Goal: Transaction & Acquisition: Obtain resource

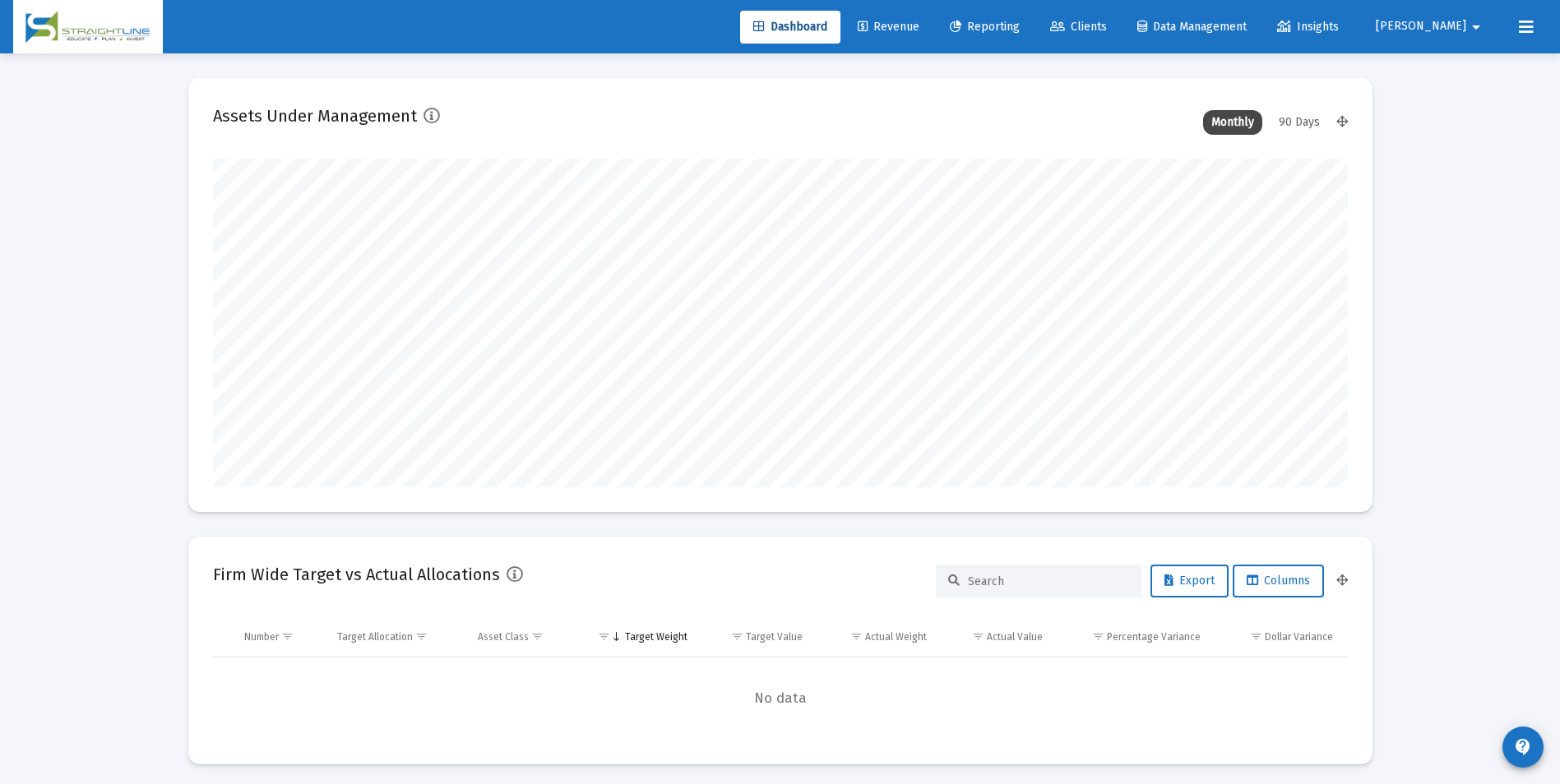
scroll to position [329, 611]
type input "[DATE]"
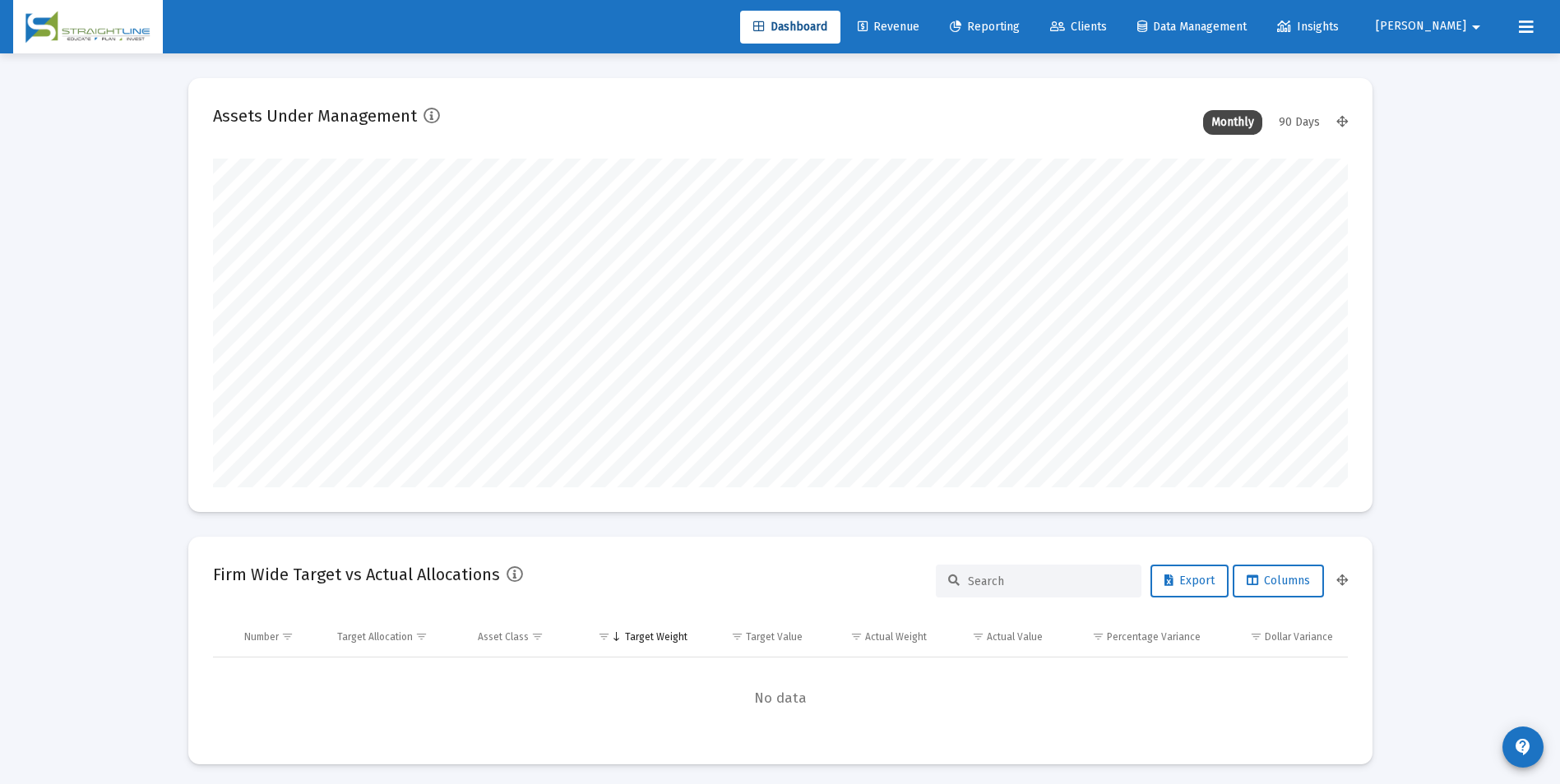
click at [933, 34] on link "Revenue" at bounding box center [889, 27] width 88 height 33
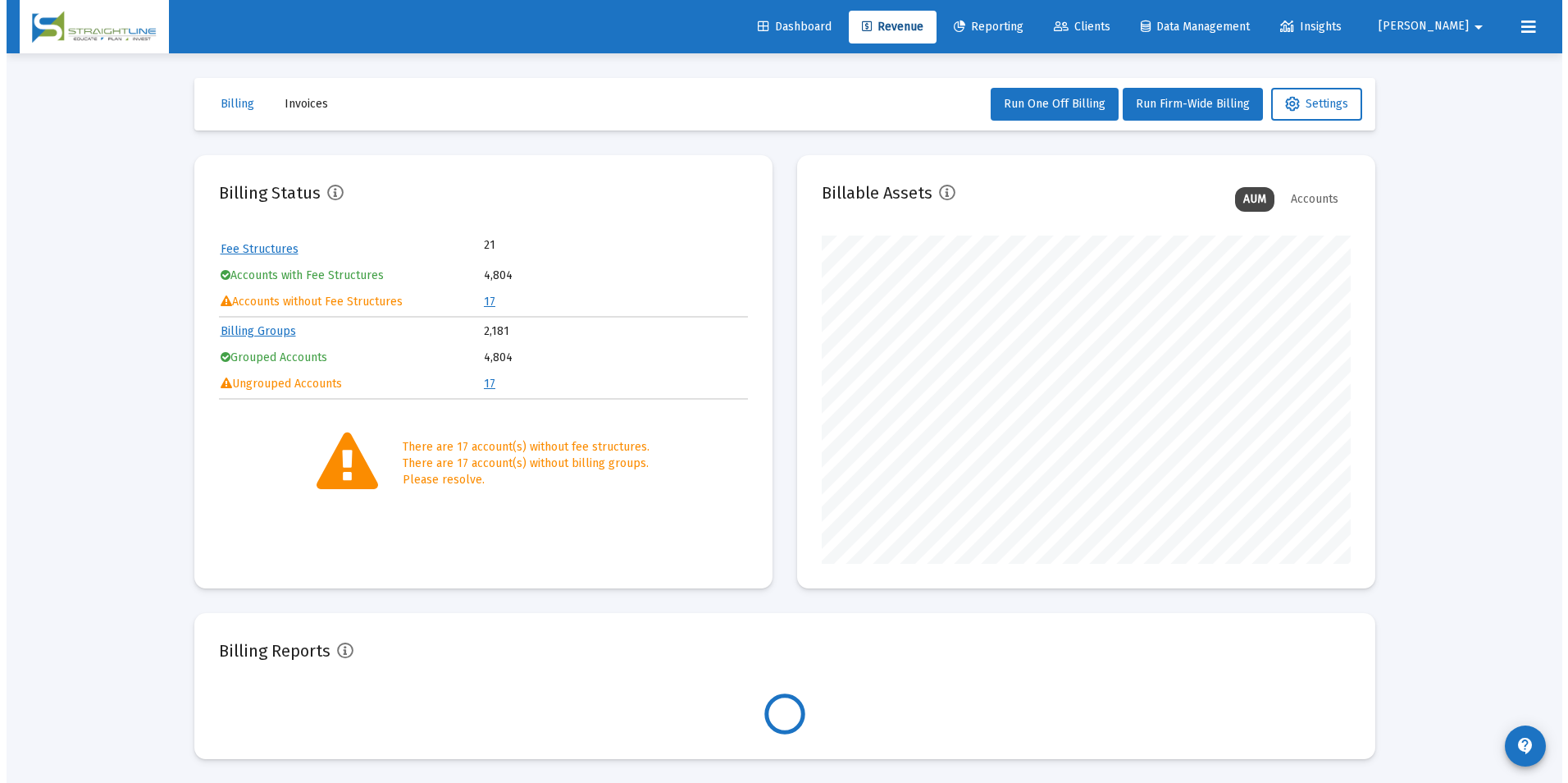
scroll to position [328, 529]
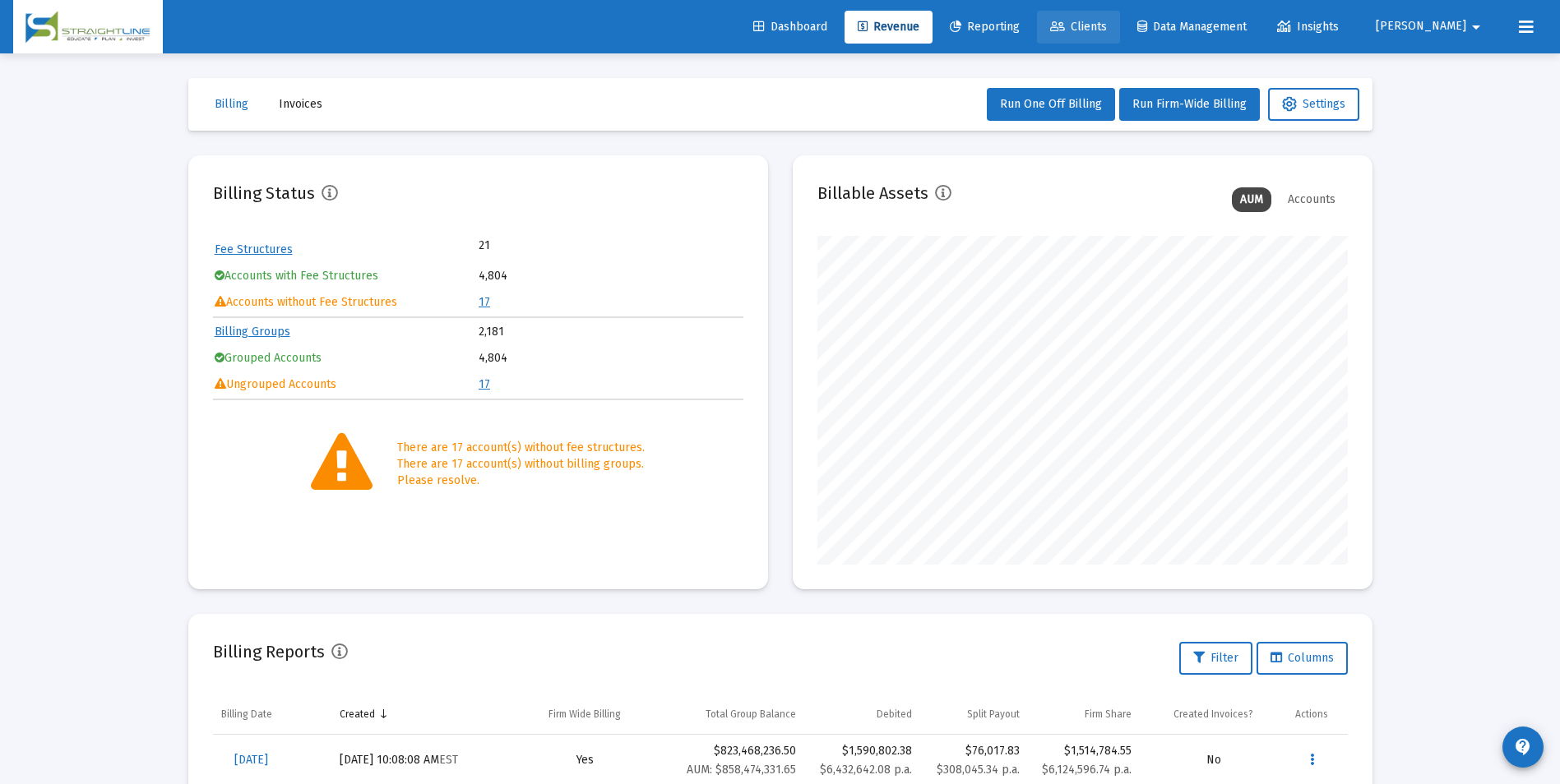
click at [1107, 24] on span "Clients" at bounding box center [1077, 27] width 57 height 14
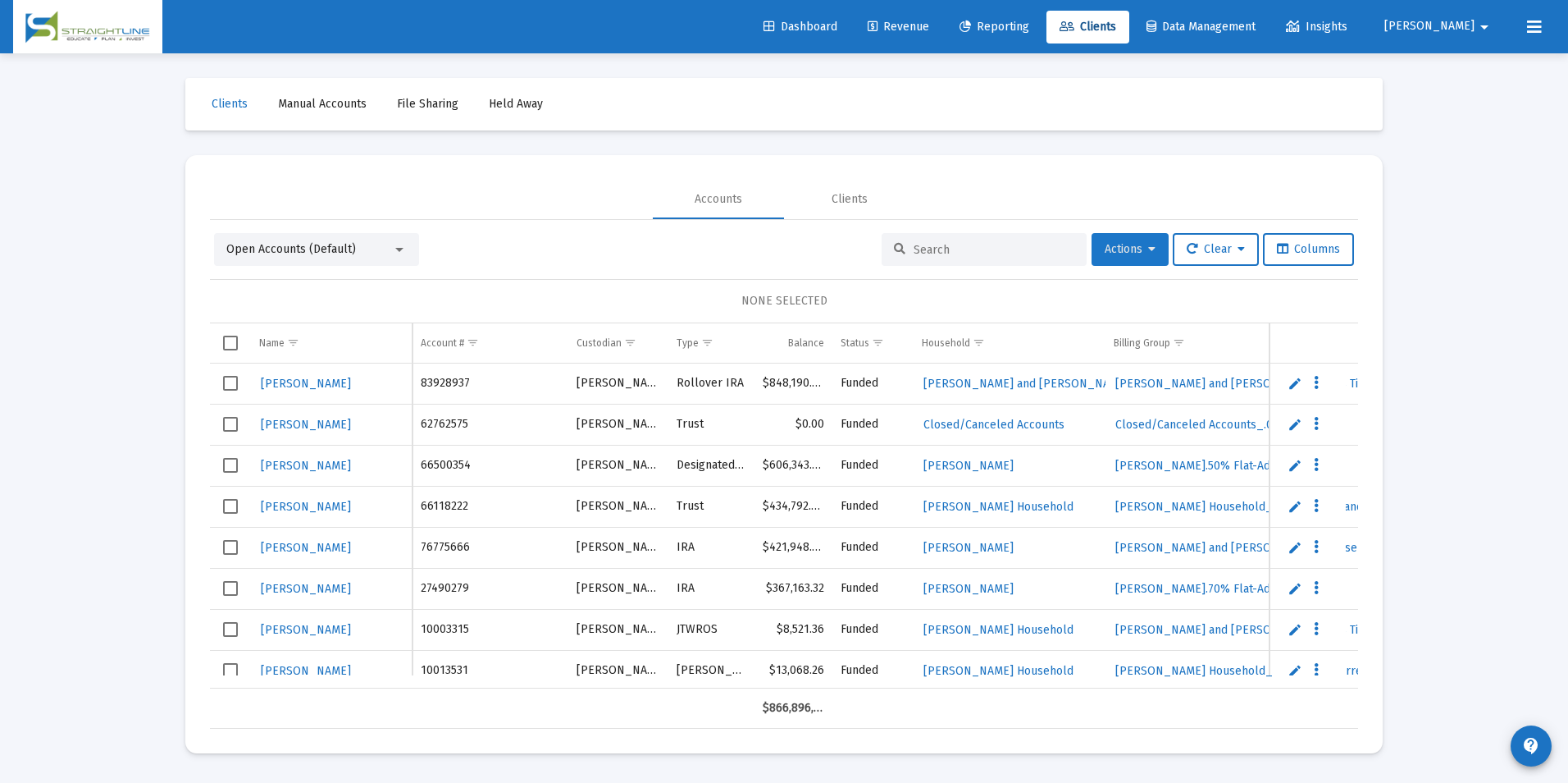
click at [1109, 245] on span "Actions" at bounding box center [1131, 249] width 51 height 14
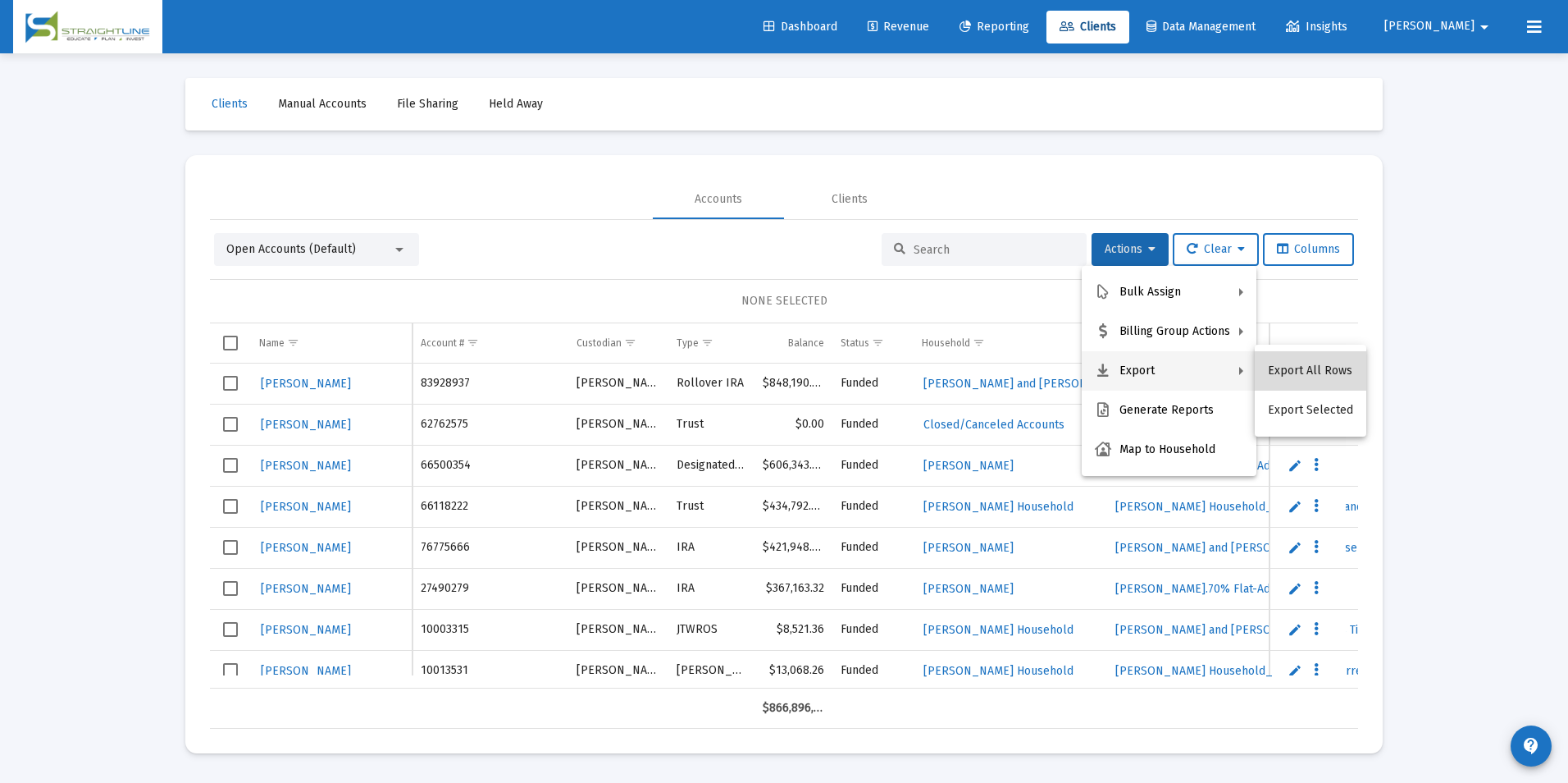
click at [1330, 364] on button "Export All Rows" at bounding box center [1311, 371] width 111 height 39
